Goal: Complete application form

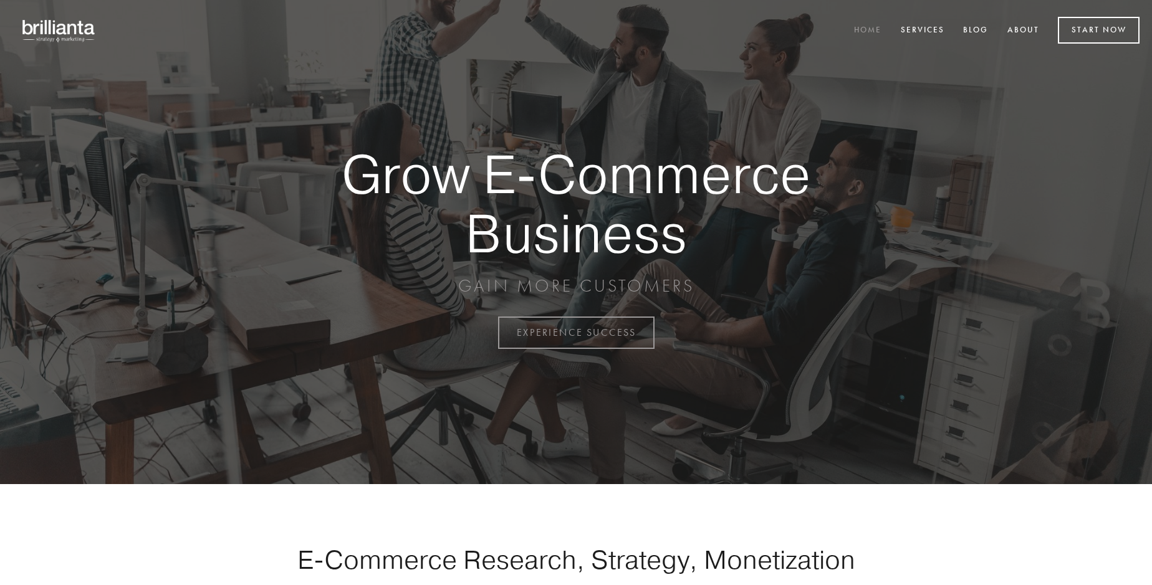
scroll to position [3268, 0]
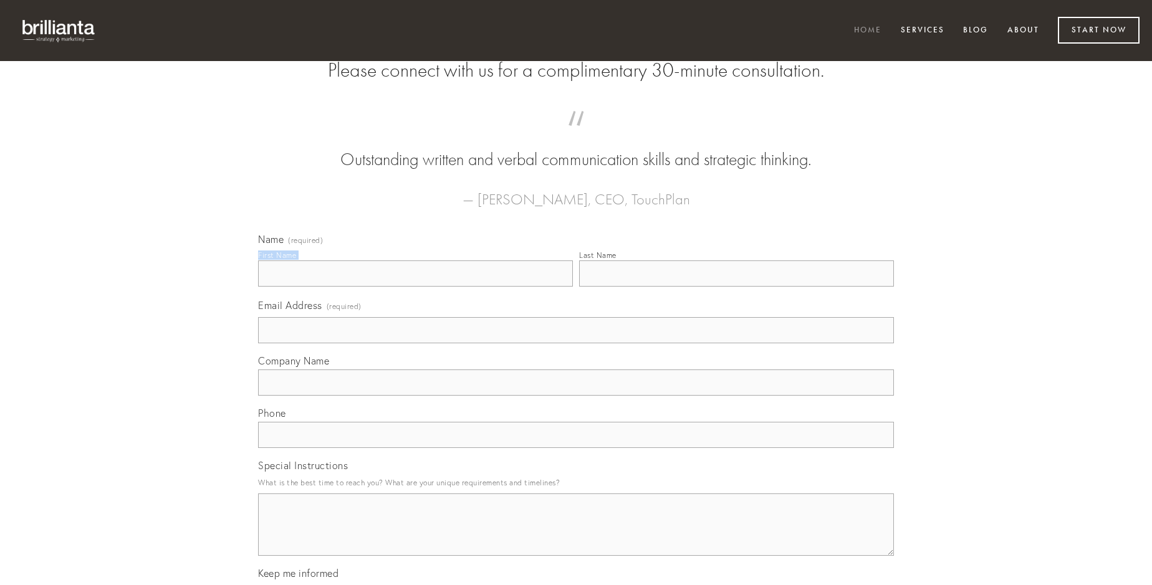
type input "[PERSON_NAME]"
click at [736, 287] on input "Last Name" at bounding box center [736, 274] width 315 height 26
type input "[PERSON_NAME]"
click at [576, 344] on input "Email Address (required)" at bounding box center [576, 330] width 636 height 26
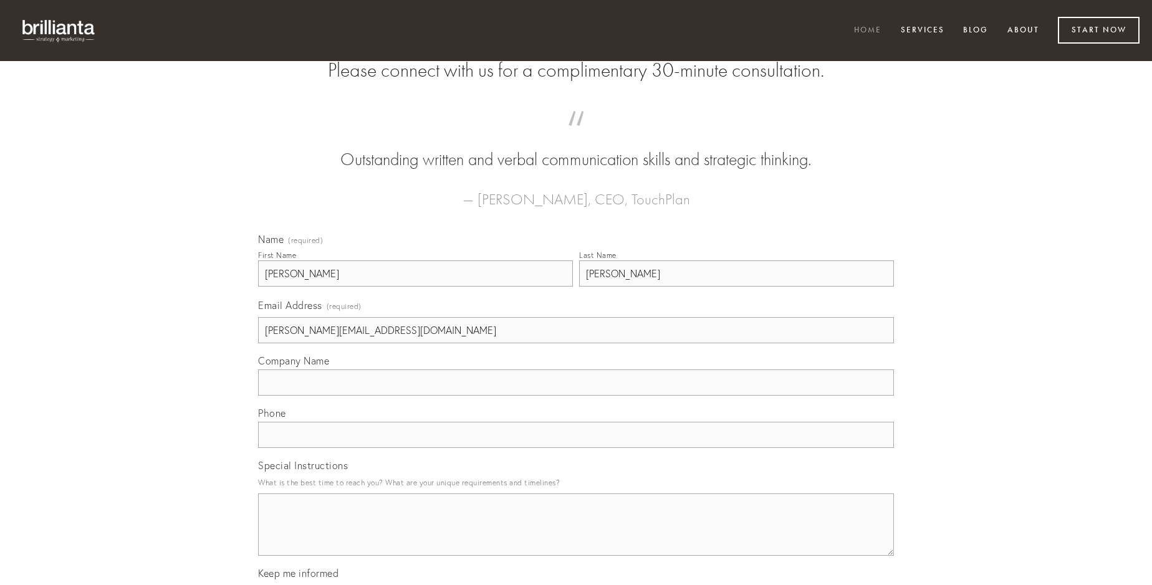
type input "[PERSON_NAME][EMAIL_ADDRESS][DOMAIN_NAME]"
click at [576, 396] on input "Company Name" at bounding box center [576, 383] width 636 height 26
type input "ad"
click at [576, 448] on input "text" at bounding box center [576, 435] width 636 height 26
click at [576, 536] on textarea "Special Instructions" at bounding box center [576, 525] width 636 height 62
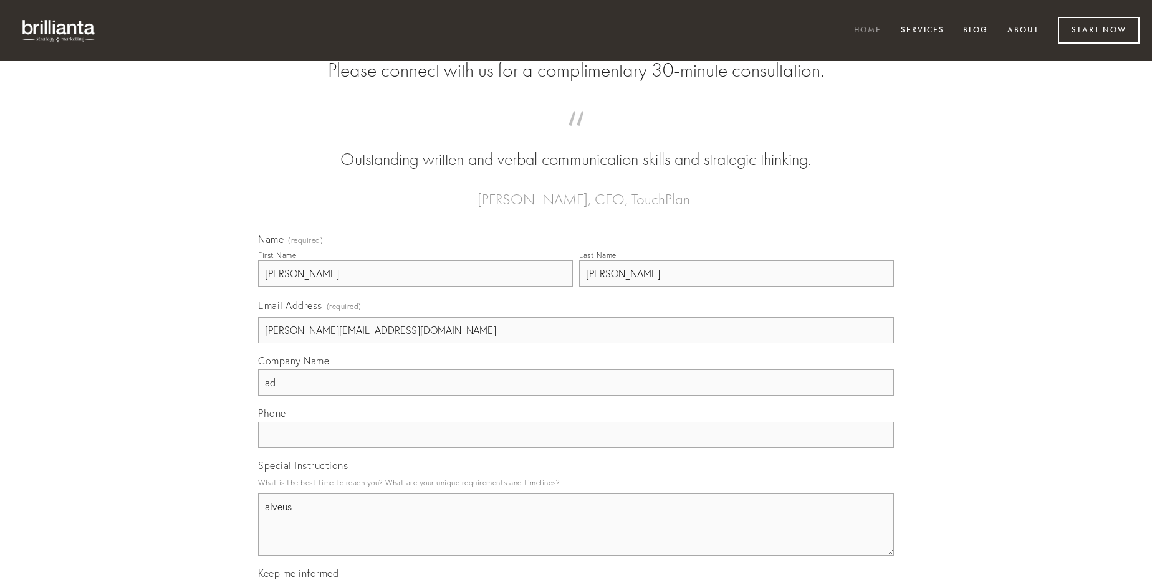
type textarea "alveus"
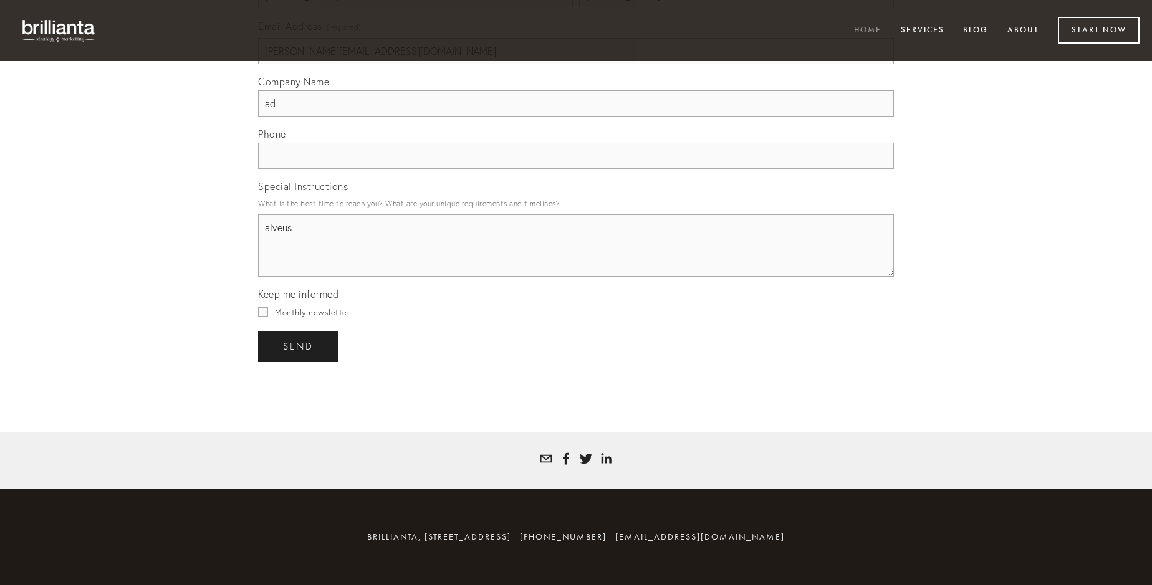
click at [299, 346] on span "send" at bounding box center [298, 346] width 31 height 11
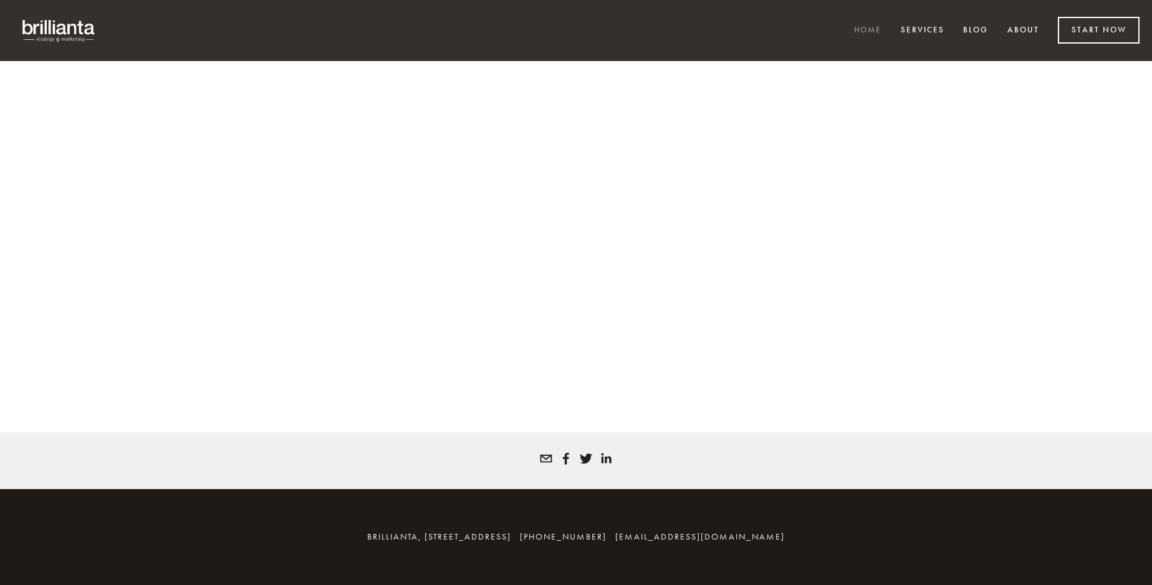
scroll to position [3252, 0]
